Goal: Information Seeking & Learning: Learn about a topic

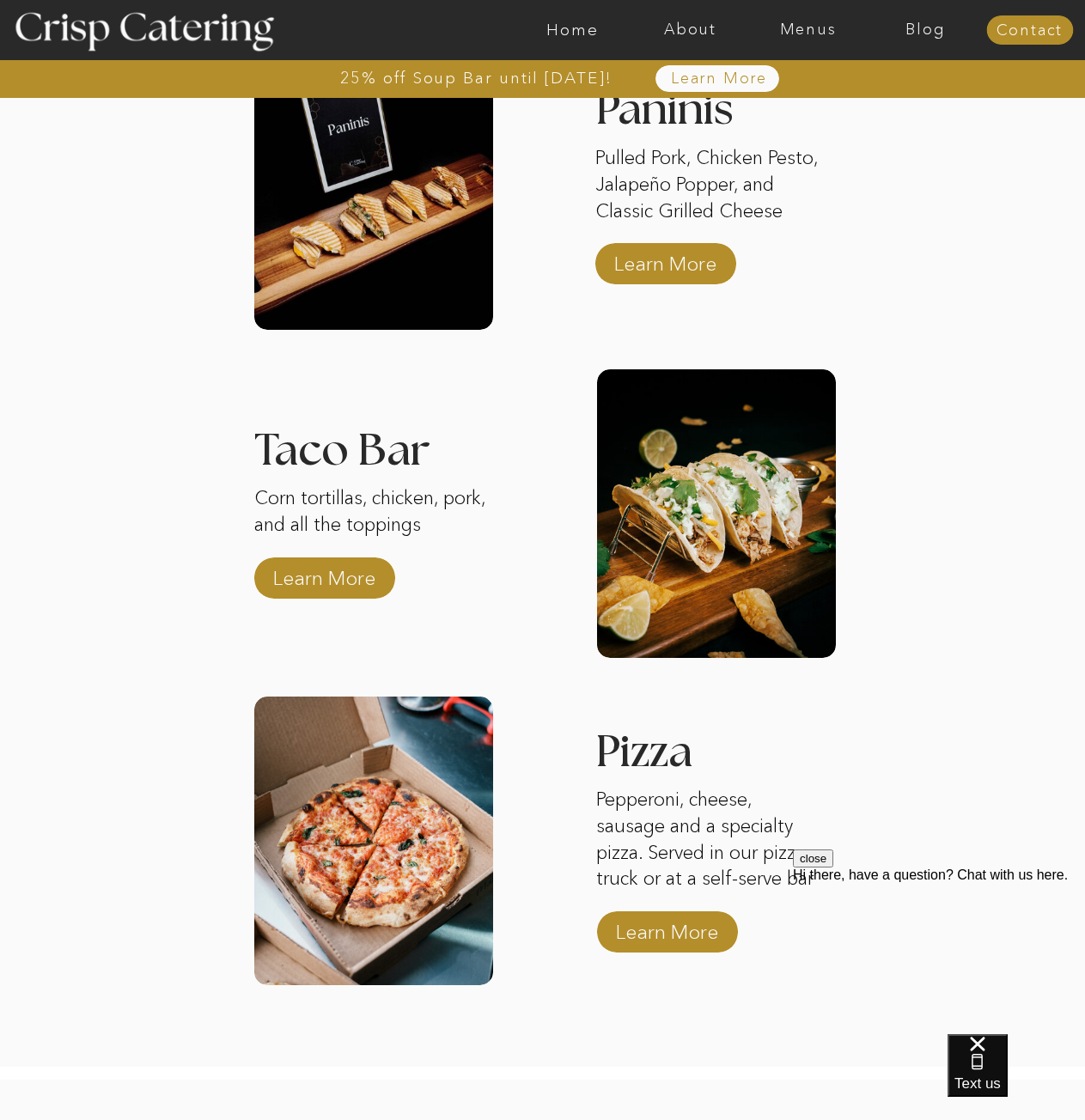
scroll to position [2456, 0]
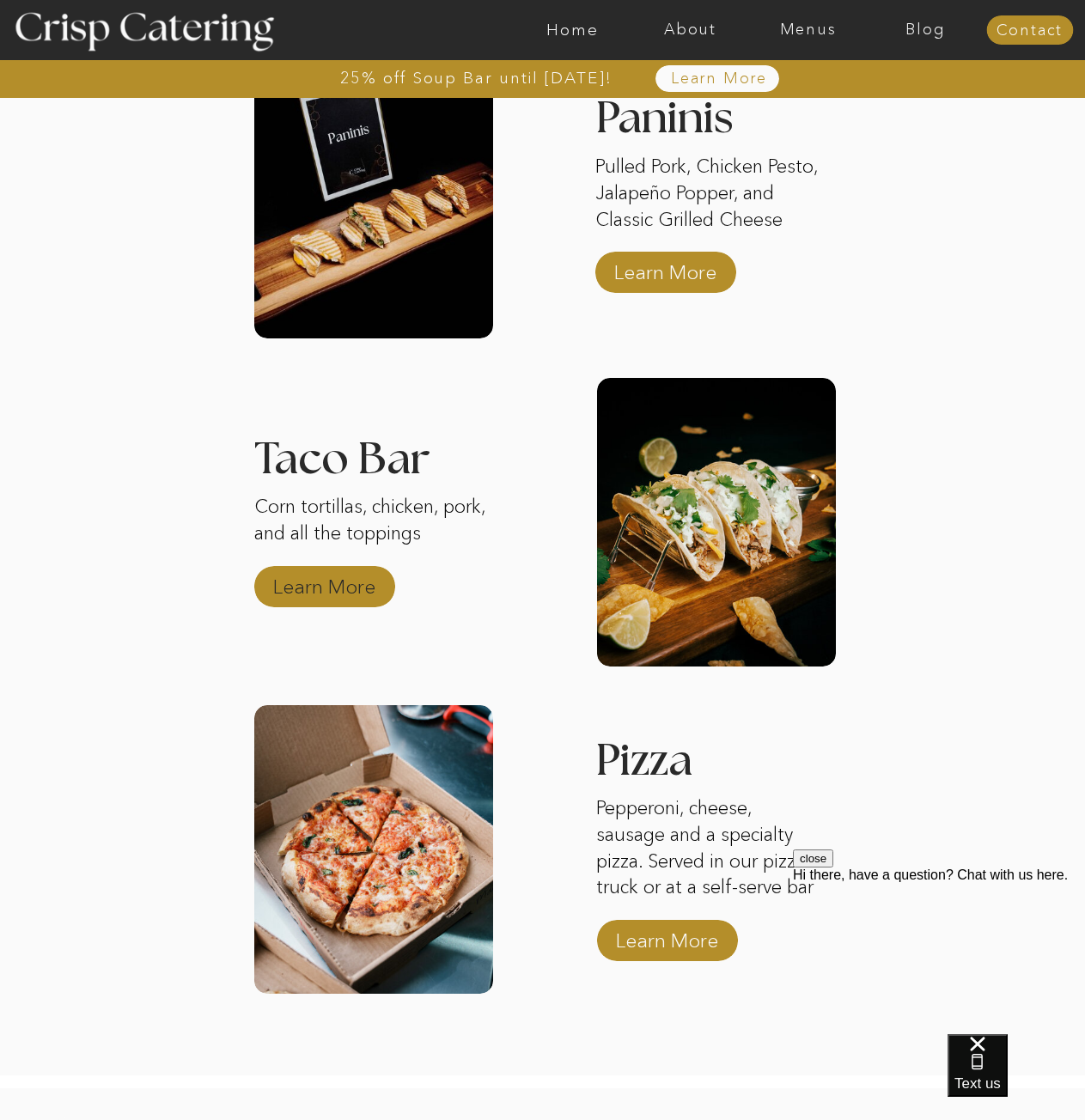
click at [360, 597] on p "Learn More" at bounding box center [325, 582] width 114 height 50
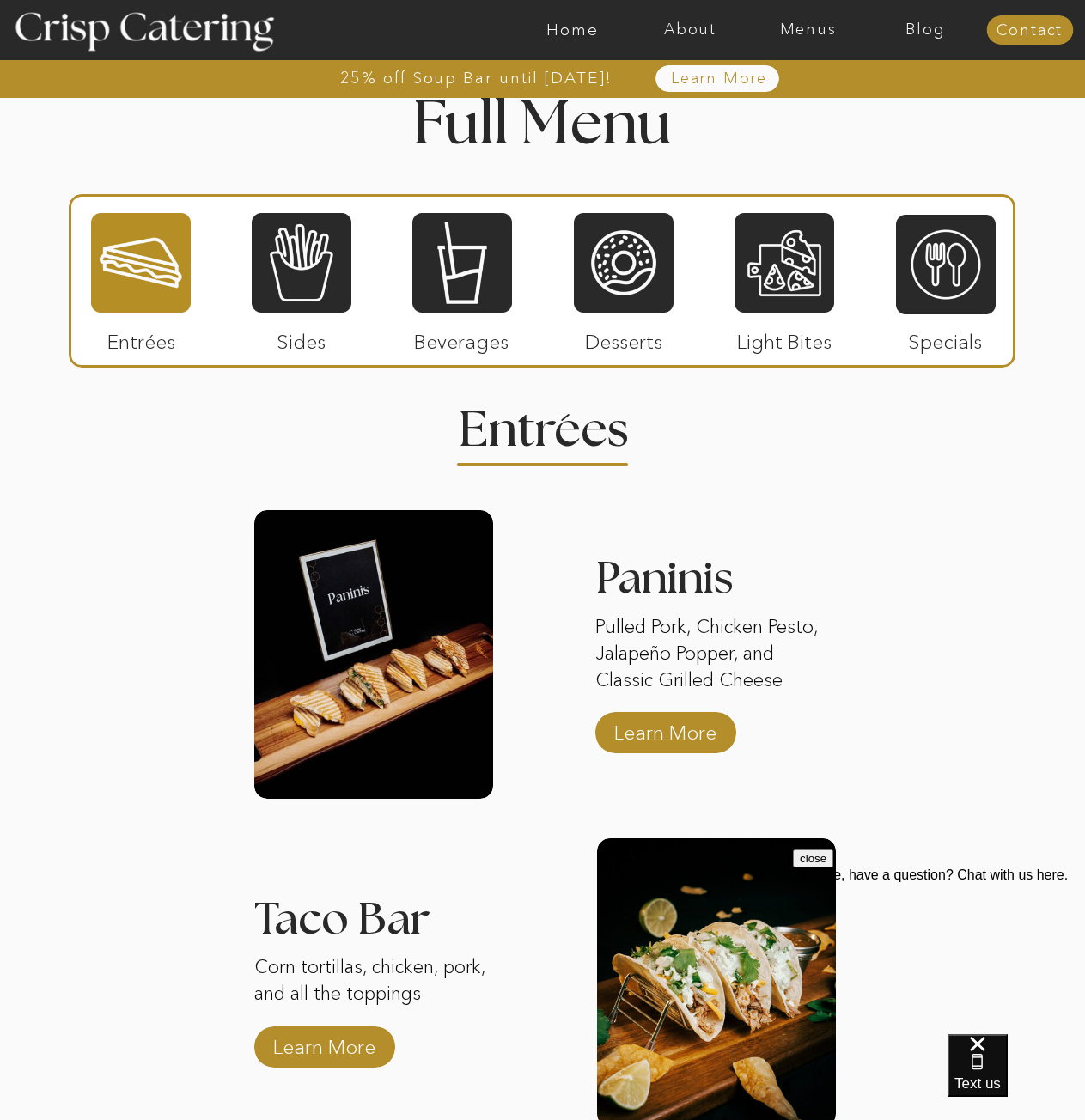
scroll to position [1940, 0]
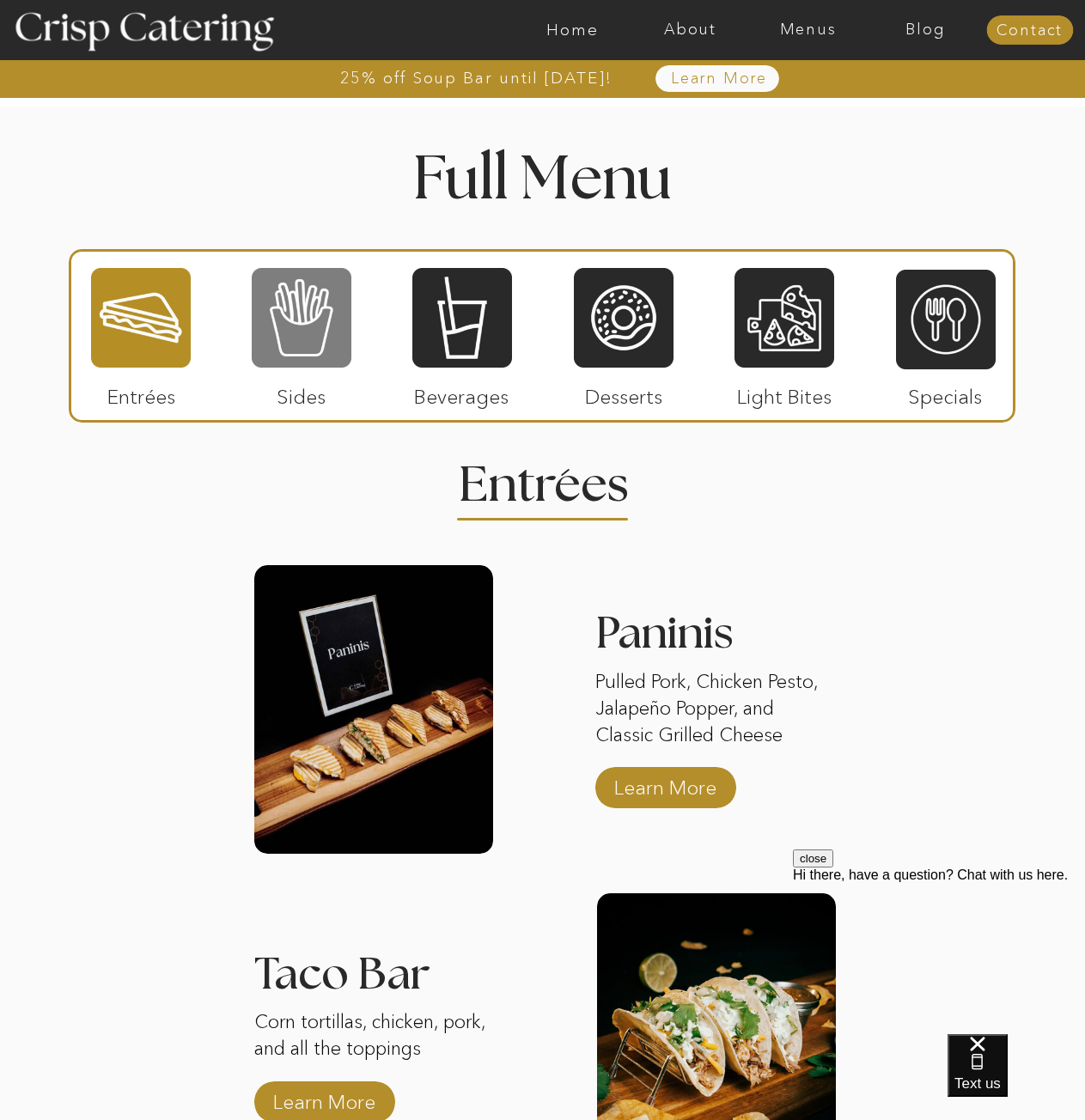
click at [285, 312] on div at bounding box center [301, 318] width 100 height 103
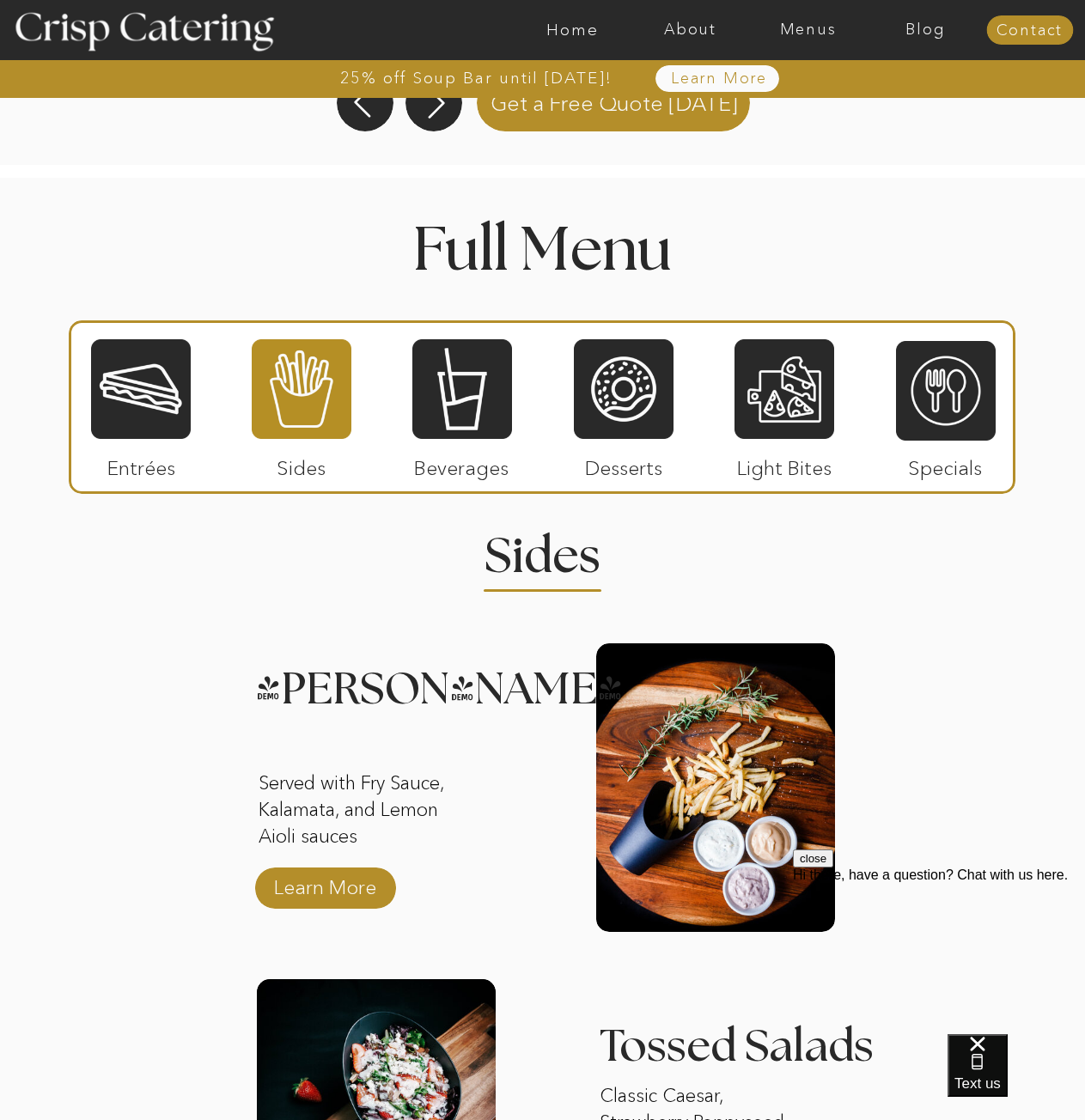
scroll to position [1597, 0]
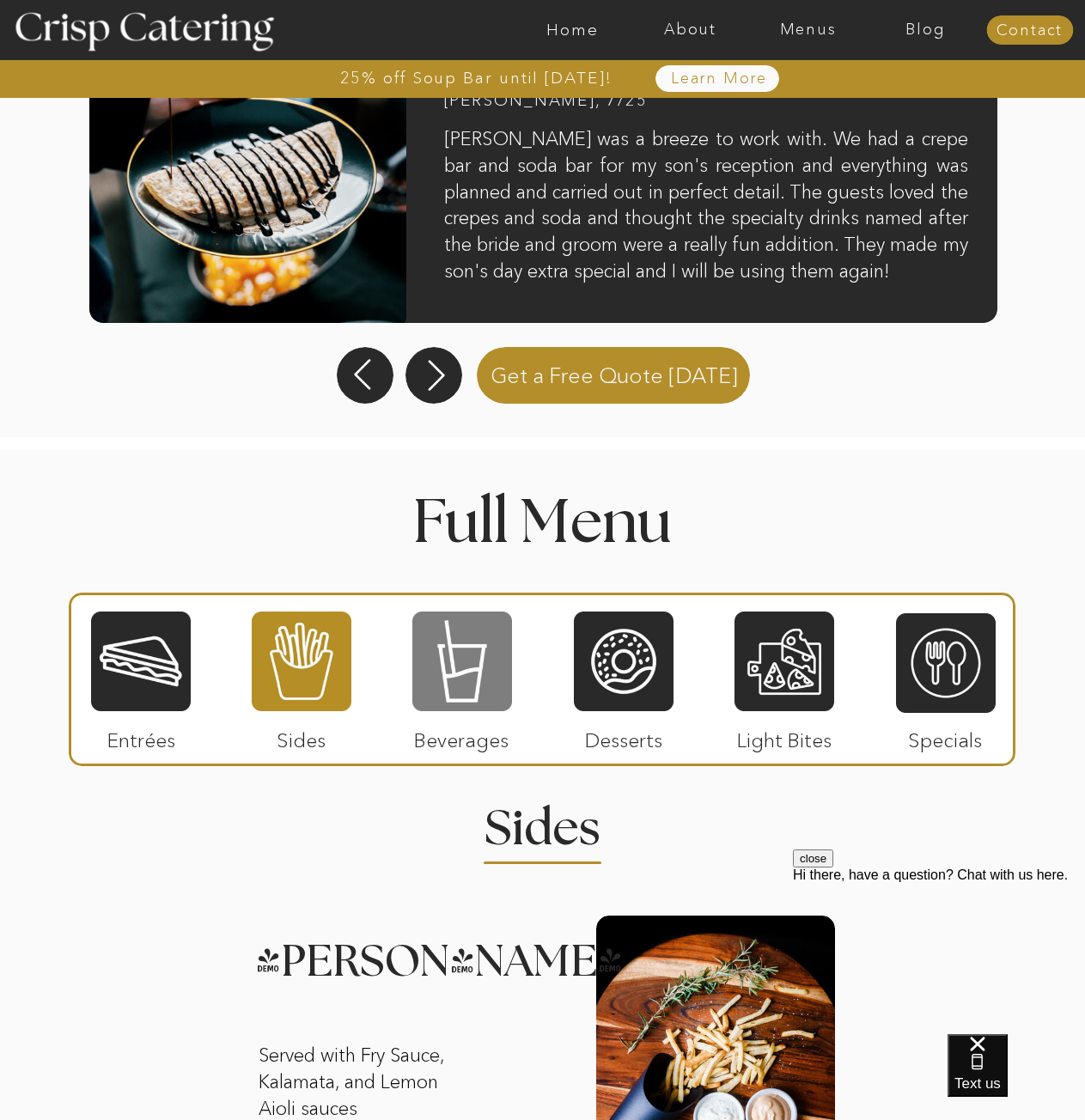
click at [488, 676] on div at bounding box center [462, 662] width 100 height 103
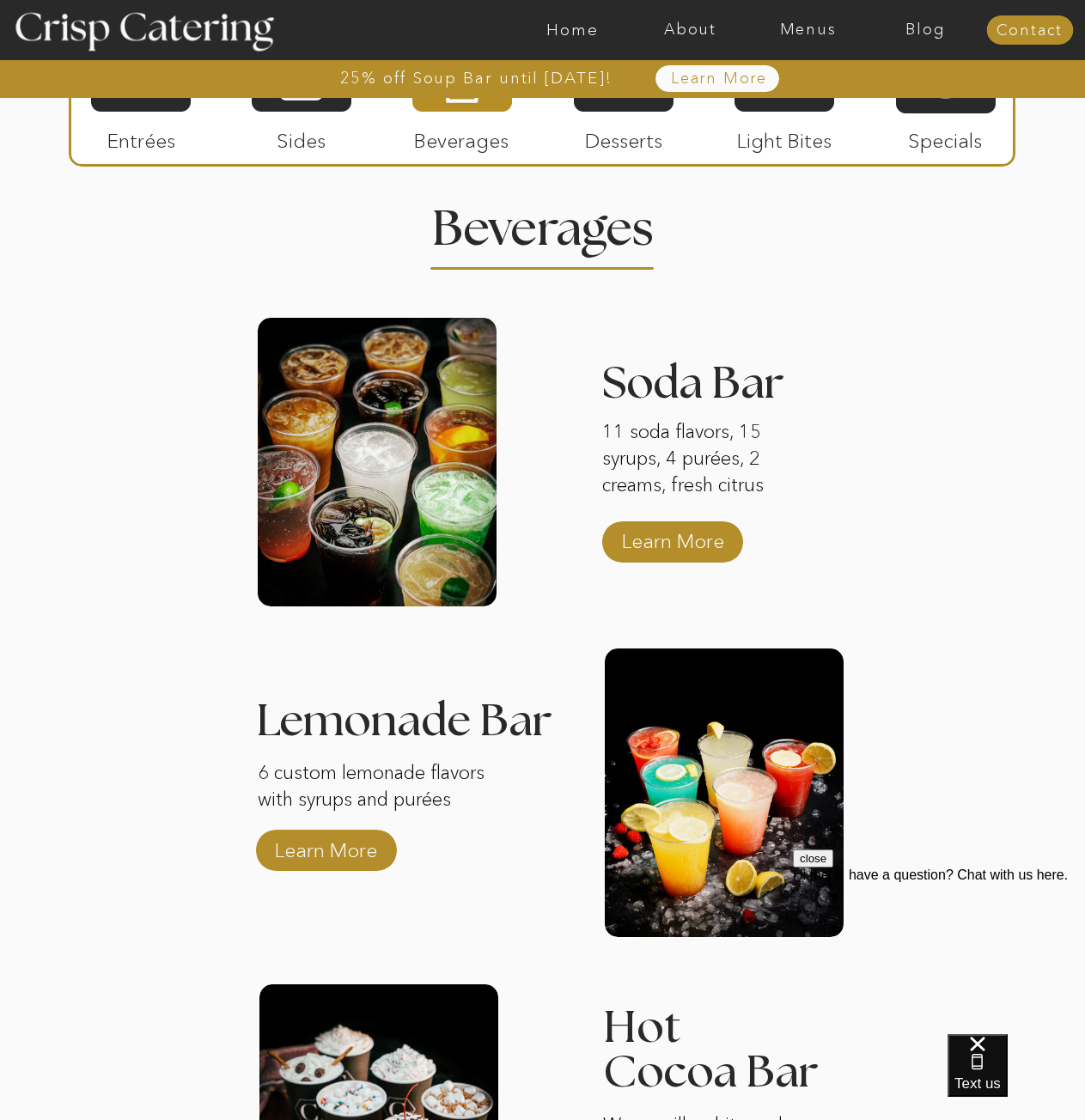
scroll to position [2198, 0]
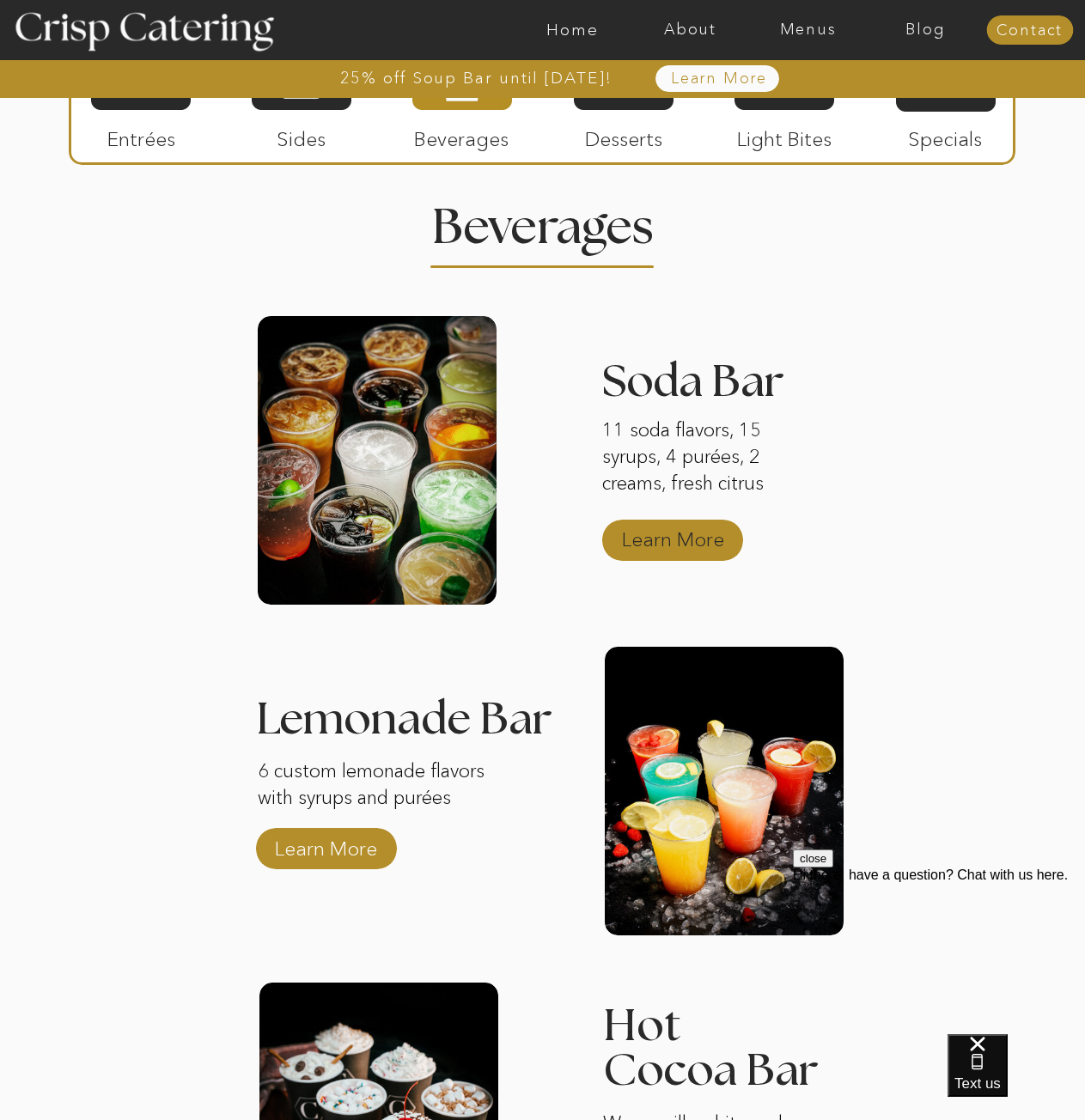
click at [666, 539] on p "Learn More" at bounding box center [673, 535] width 114 height 50
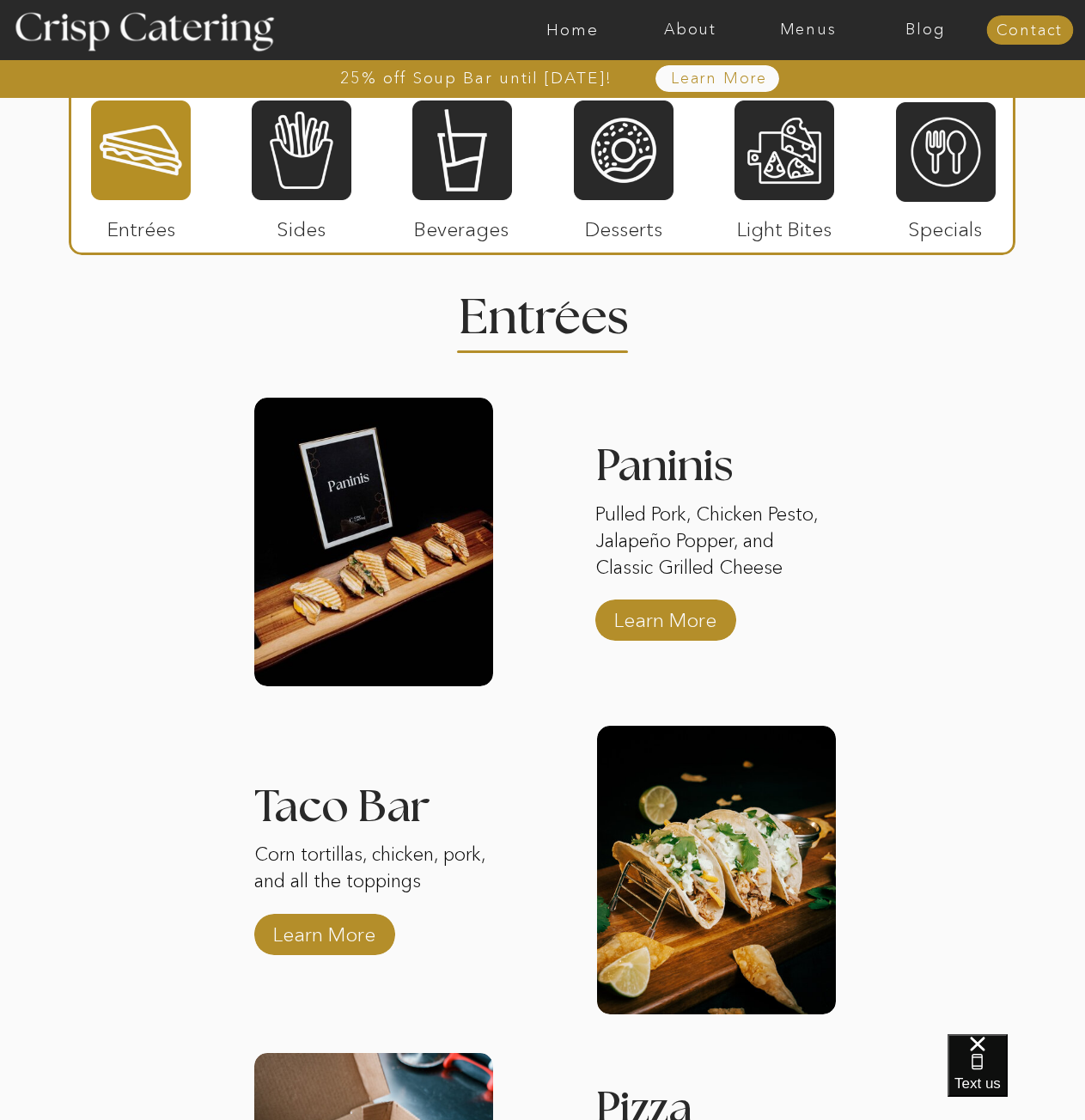
scroll to position [1940, 0]
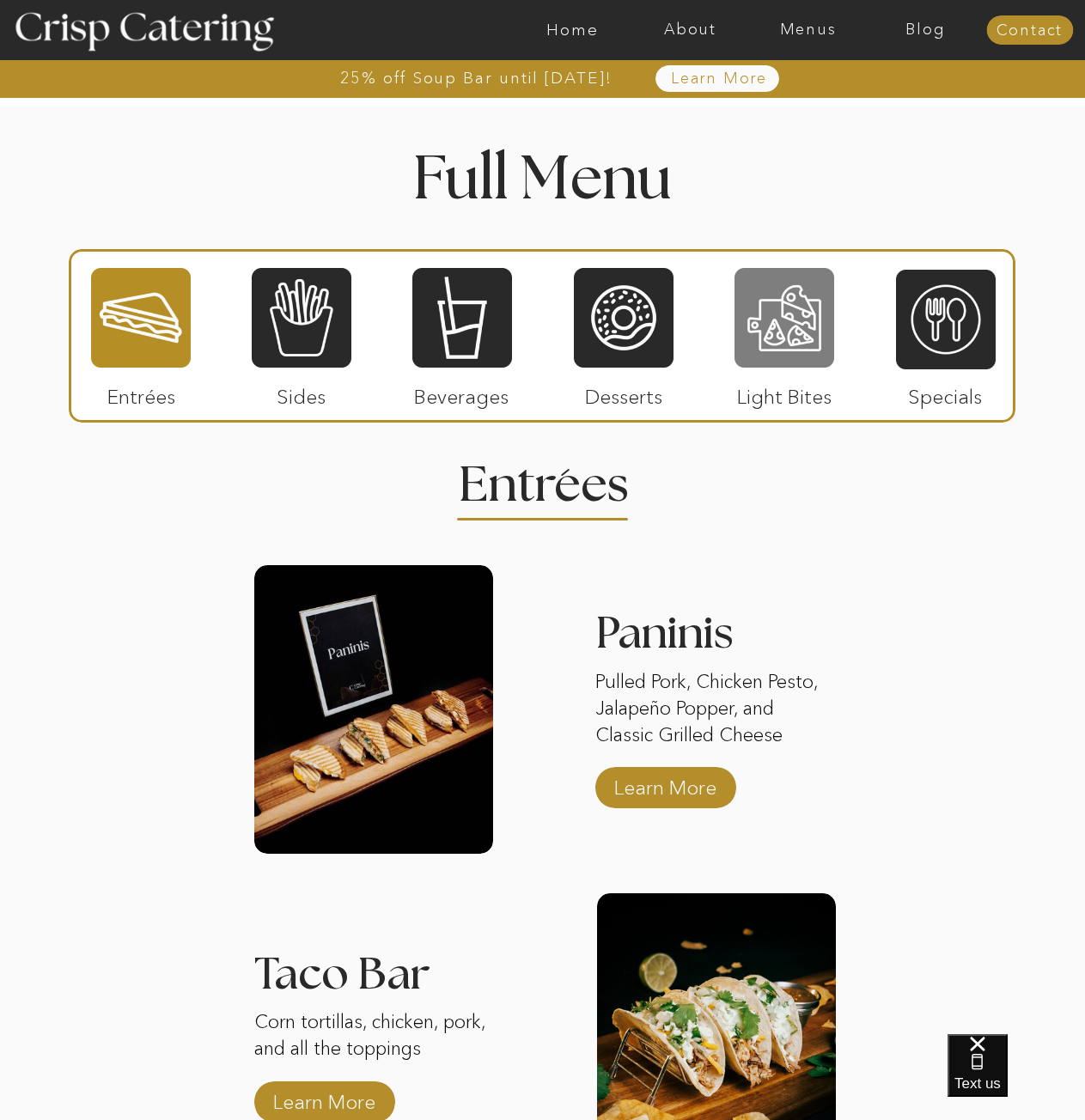
click at [787, 329] on div at bounding box center [785, 318] width 100 height 103
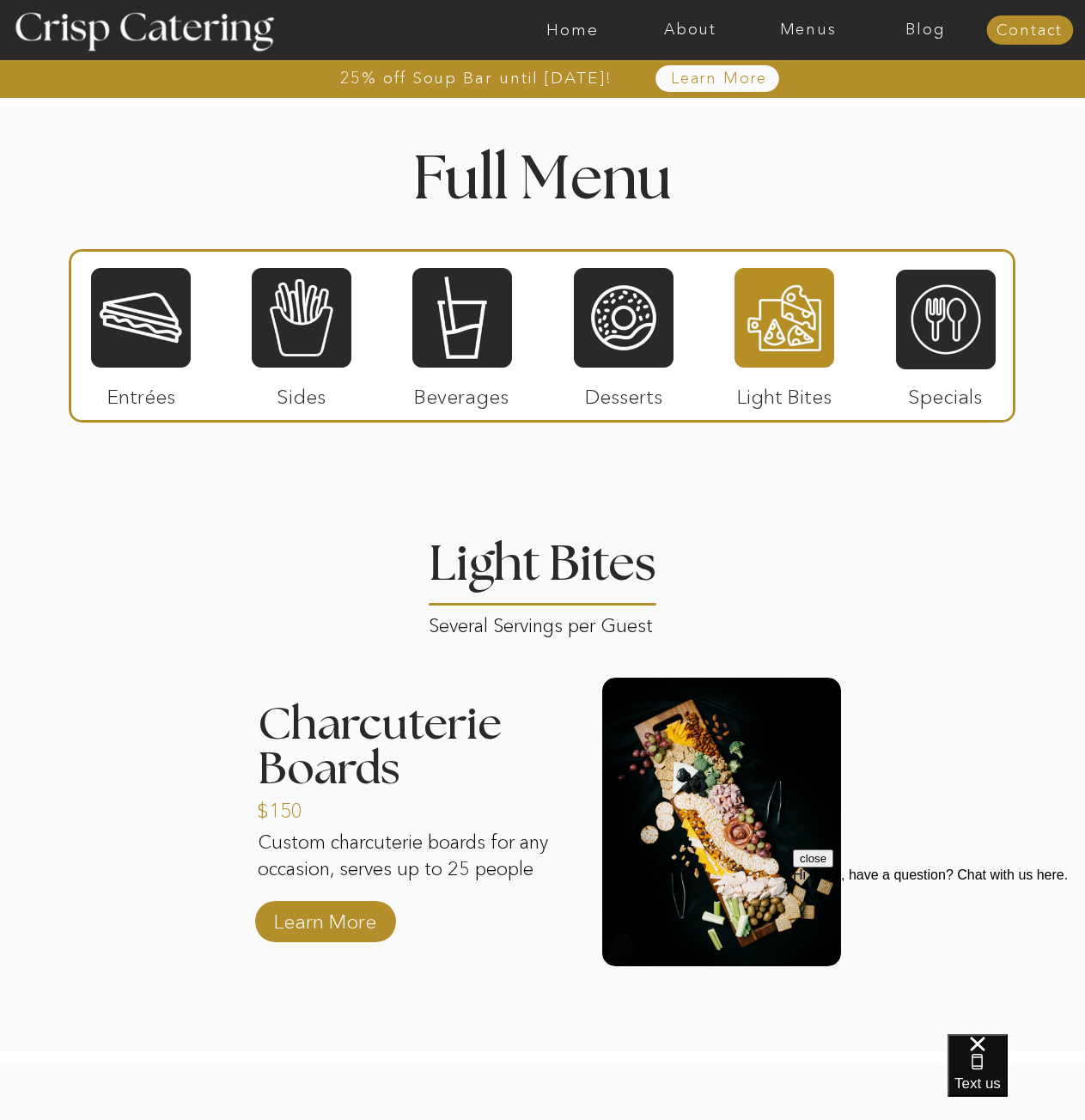
scroll to position [0, 0]
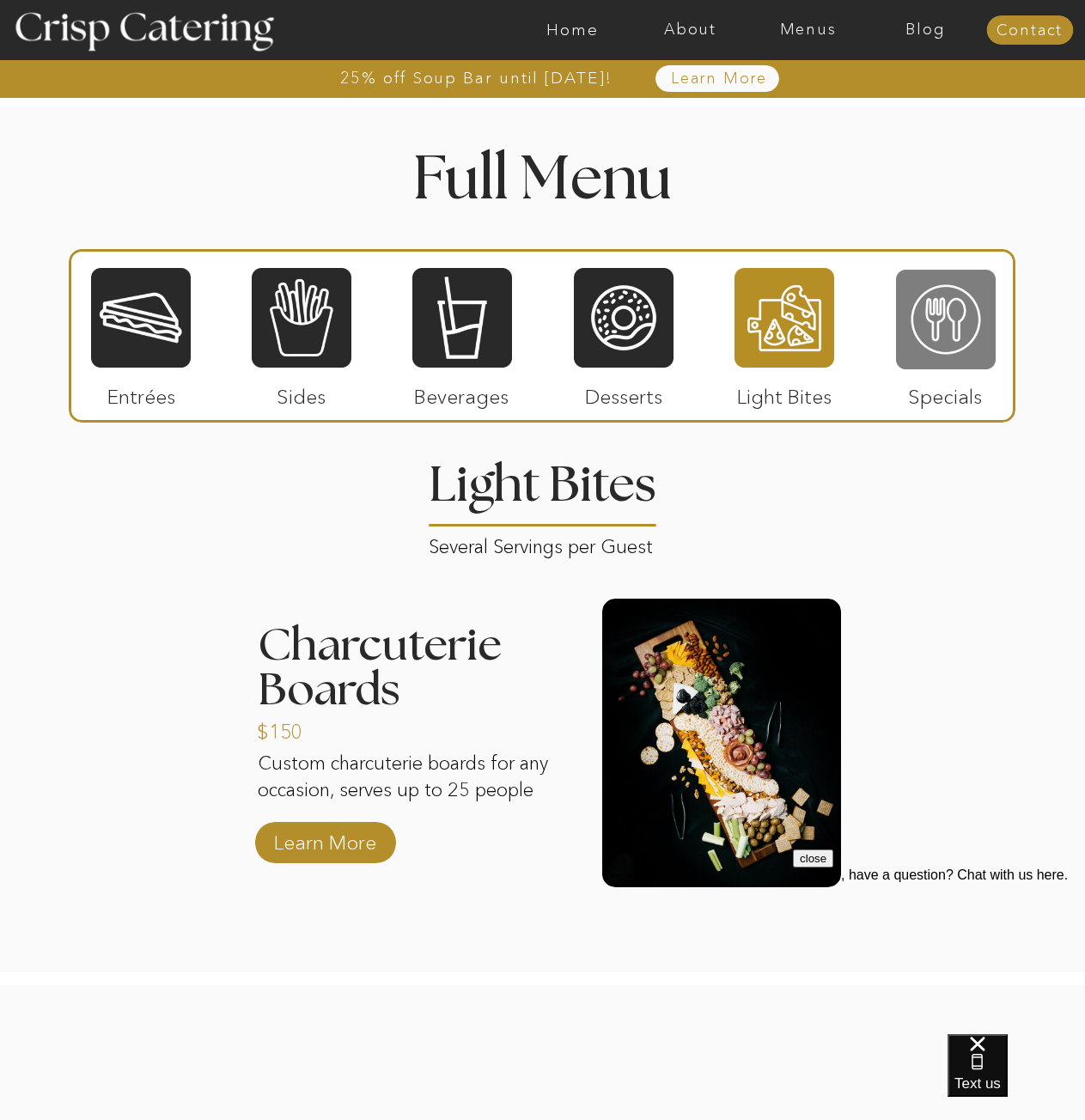
click at [925, 326] on div at bounding box center [946, 320] width 100 height 103
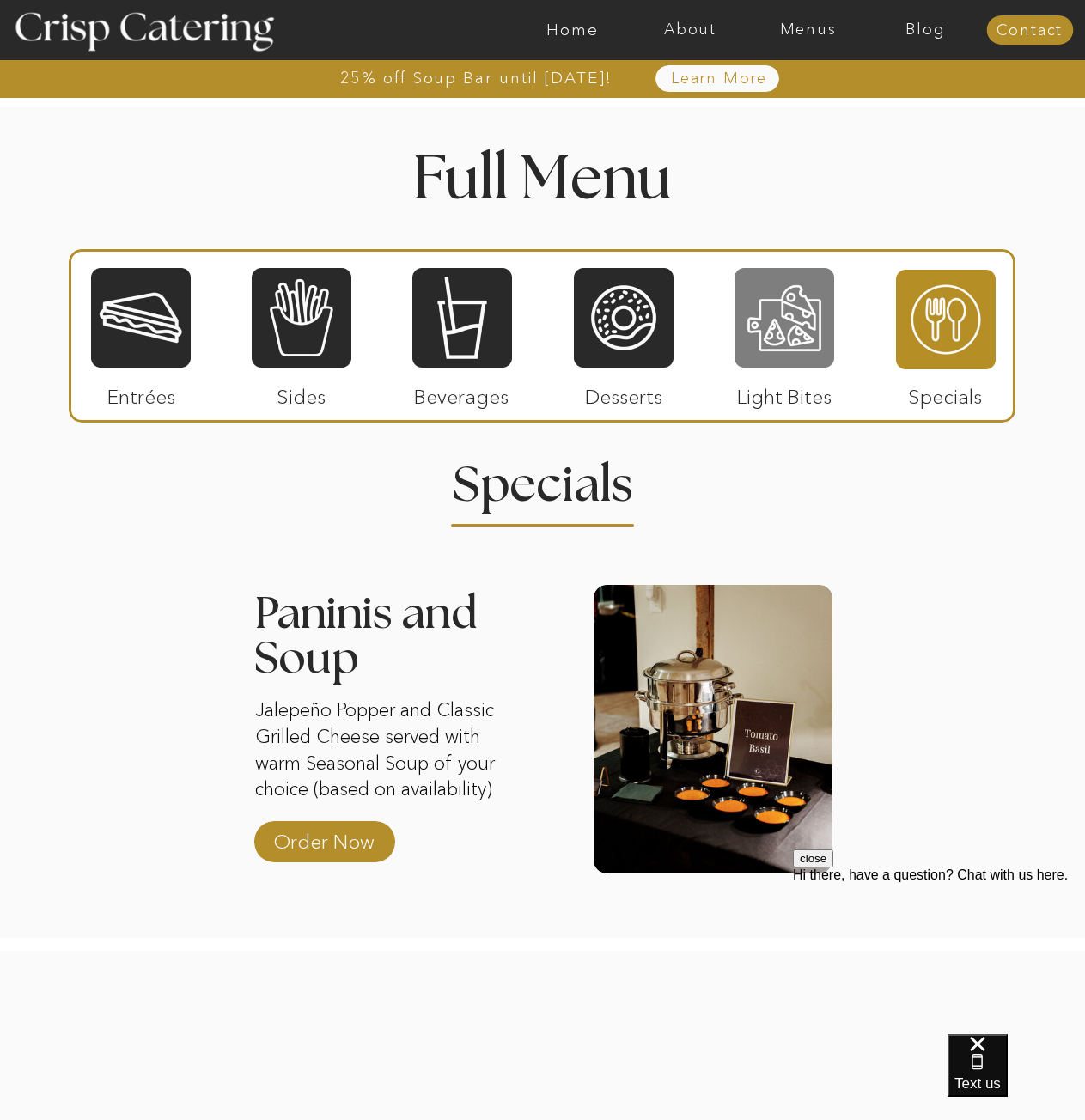
click at [827, 309] on div at bounding box center [785, 318] width 100 height 103
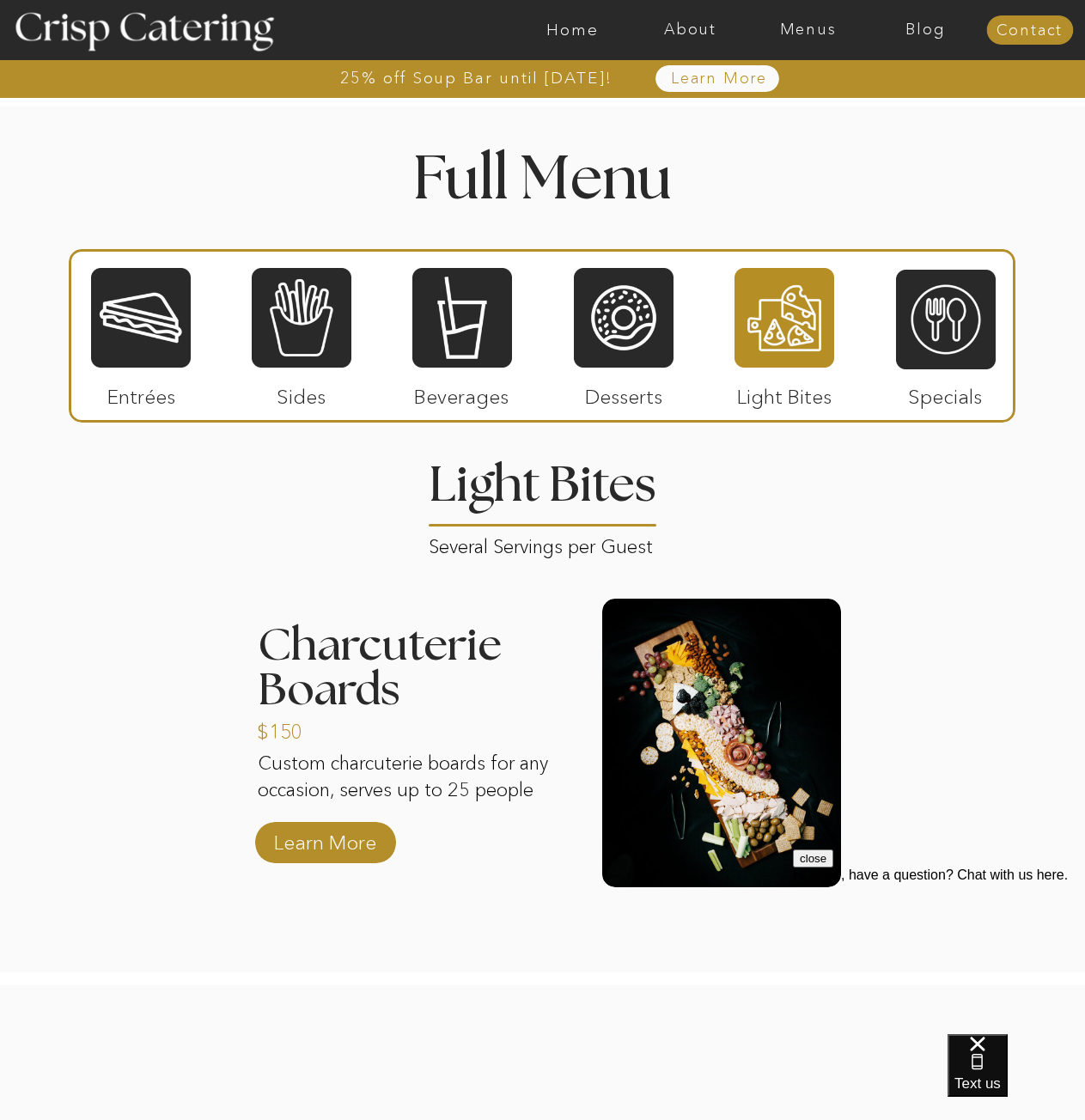
click at [999, 327] on div at bounding box center [542, 335] width 947 height 174
click at [982, 329] on div at bounding box center [946, 320] width 100 height 103
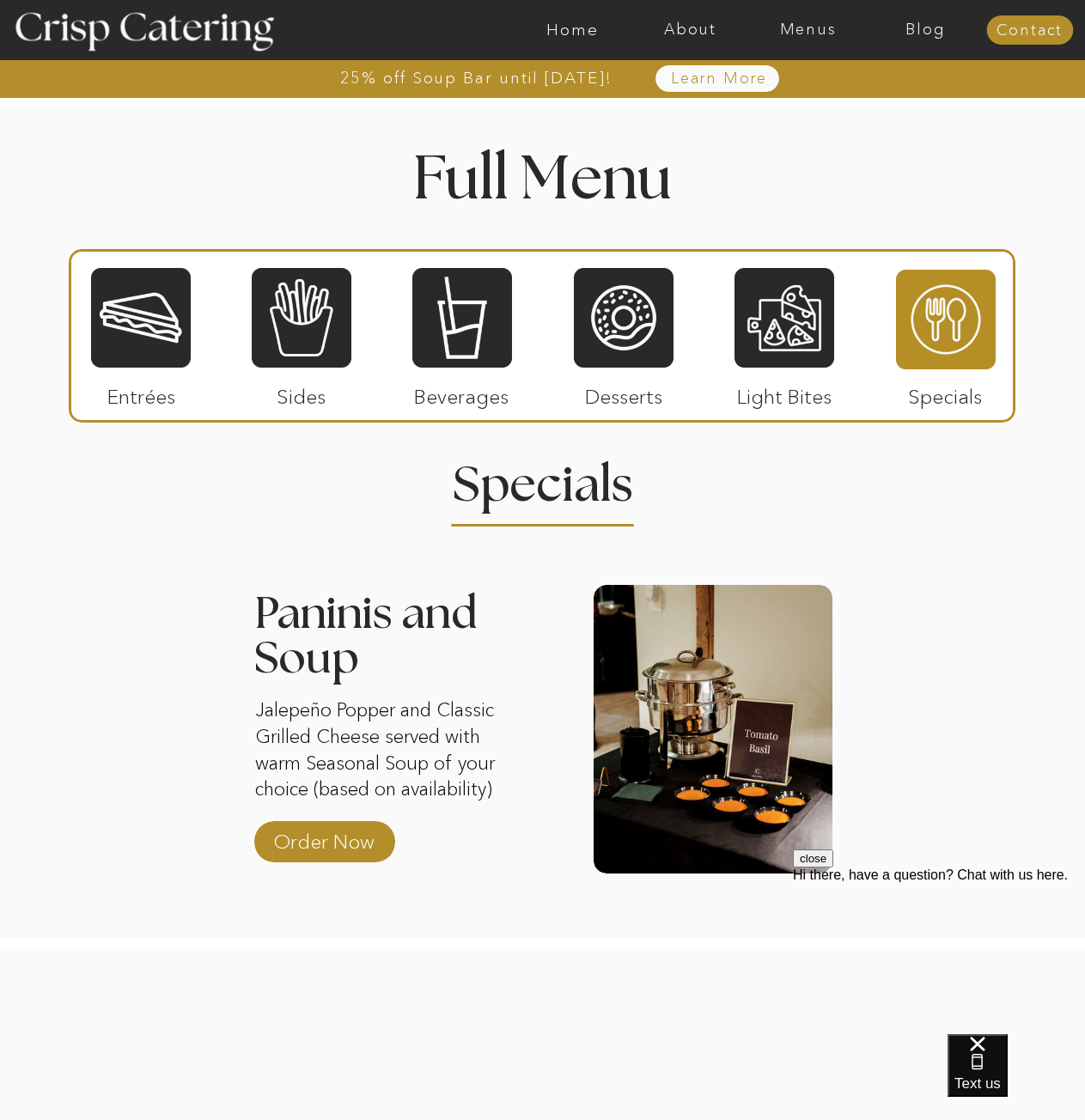
click at [177, 338] on div at bounding box center [141, 318] width 100 height 103
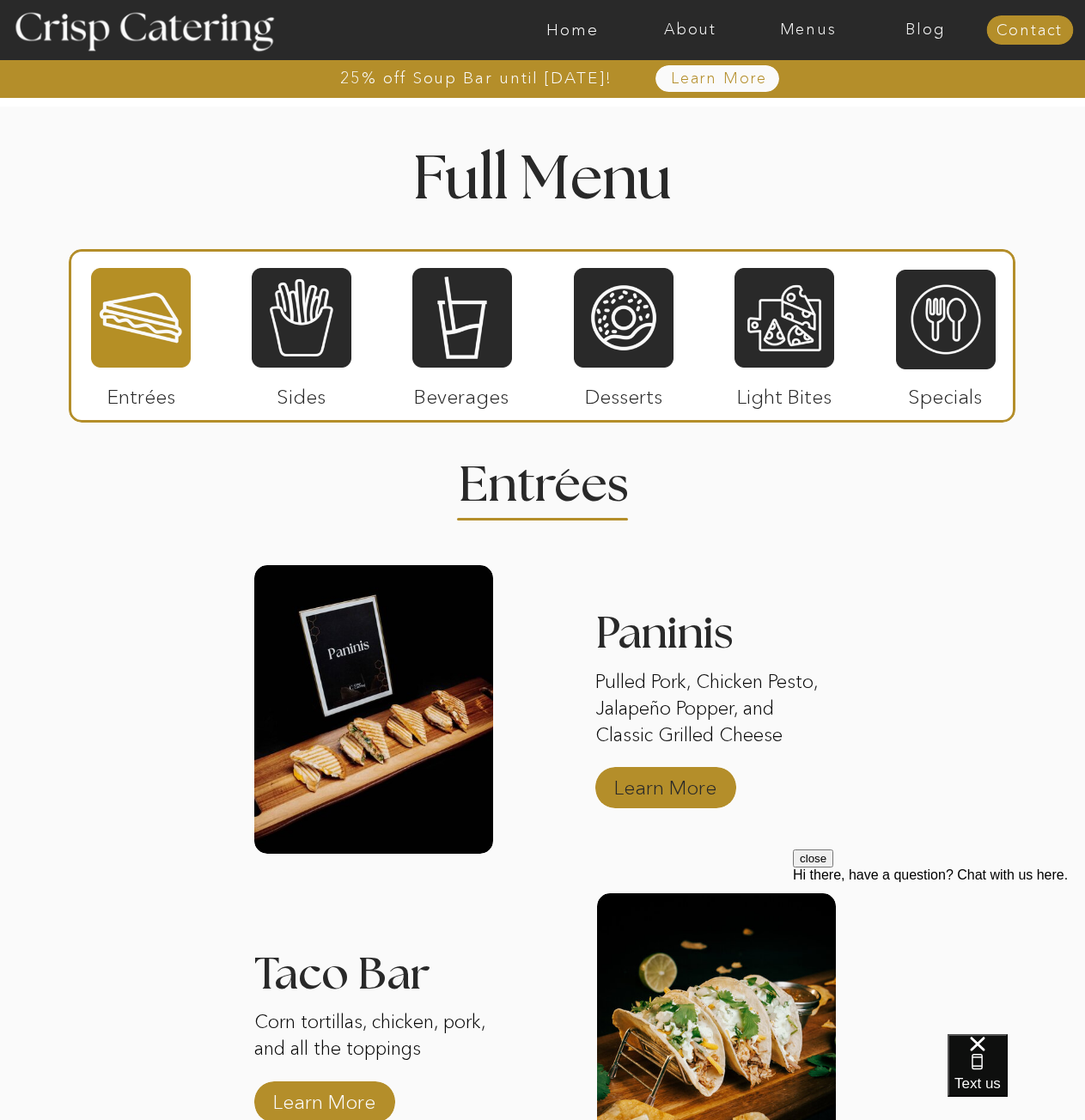
click at [665, 770] on p "Learn More" at bounding box center [665, 784] width 114 height 50
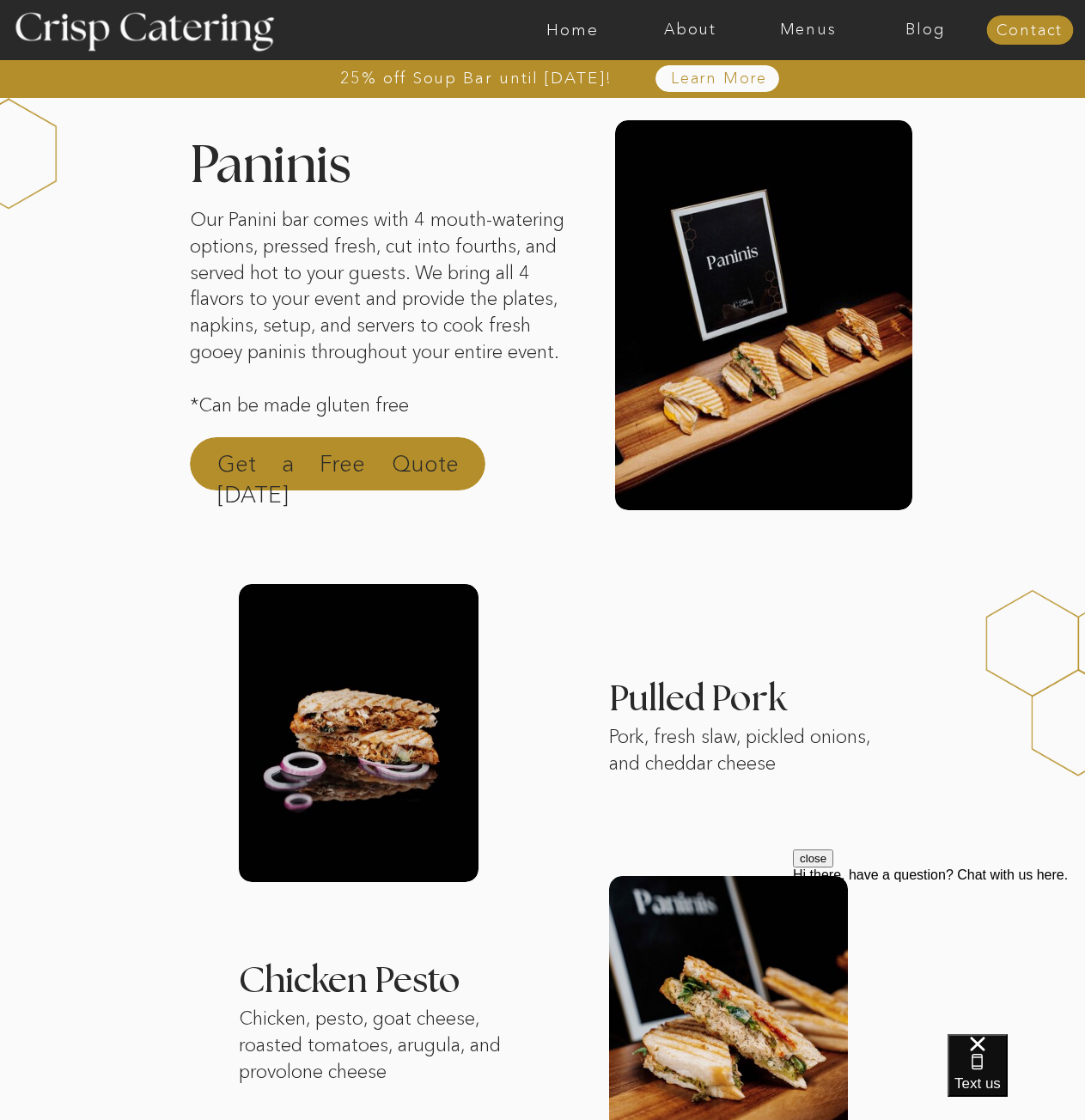
click at [295, 460] on p "Get a Free Quote [DATE]" at bounding box center [338, 469] width 242 height 41
